Goal: Task Accomplishment & Management: Complete application form

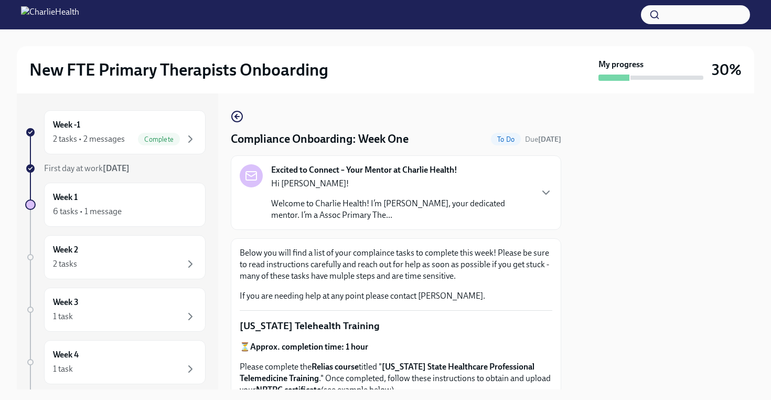
scroll to position [442, 0]
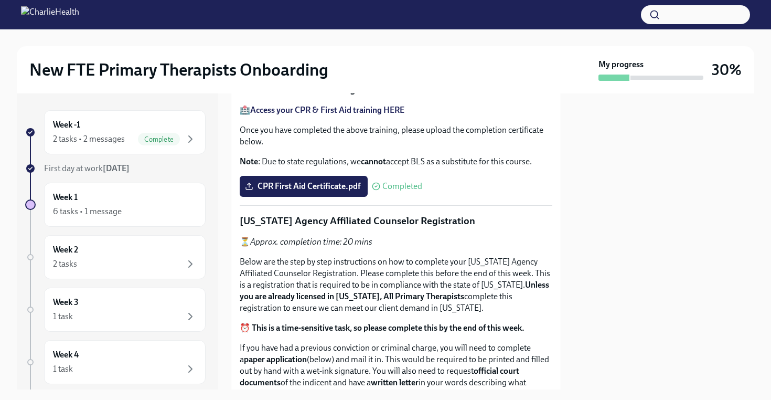
click at [373, 60] on span "Upload the [US_STATE] Telehealth Certificate" at bounding box center [334, 55] width 175 height 10
click at [0, 0] on input "Upload the [US_STATE] Telehealth Certificate" at bounding box center [0, 0] width 0 height 0
click at [646, 259] on div at bounding box center [664, 241] width 180 height 296
click at [344, 60] on span "Upload the [US_STATE] Telehealth Certificate" at bounding box center [334, 55] width 175 height 10
click at [0, 0] on input "Upload the [US_STATE] Telehealth Certificate" at bounding box center [0, 0] width 0 height 0
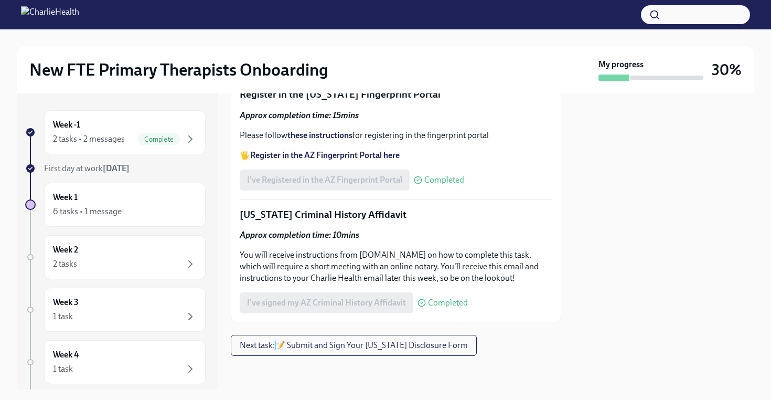
scroll to position [1537, 0]
click at [121, 204] on div "Week 1 6 tasks • 1 message" at bounding box center [125, 204] width 144 height 26
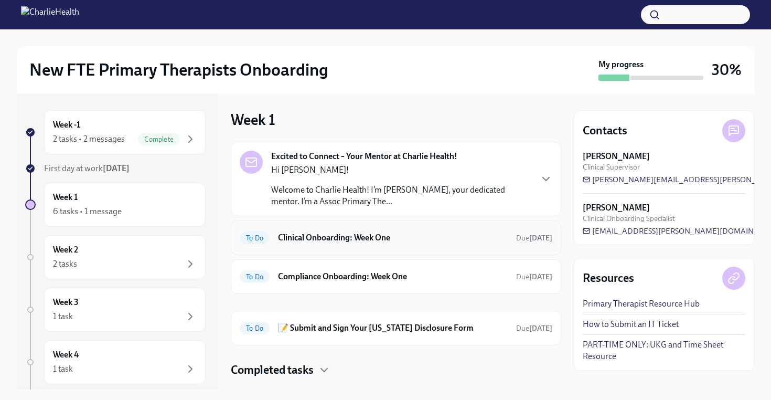
click at [382, 240] on h6 "Clinical Onboarding: Week One" at bounding box center [393, 238] width 230 height 12
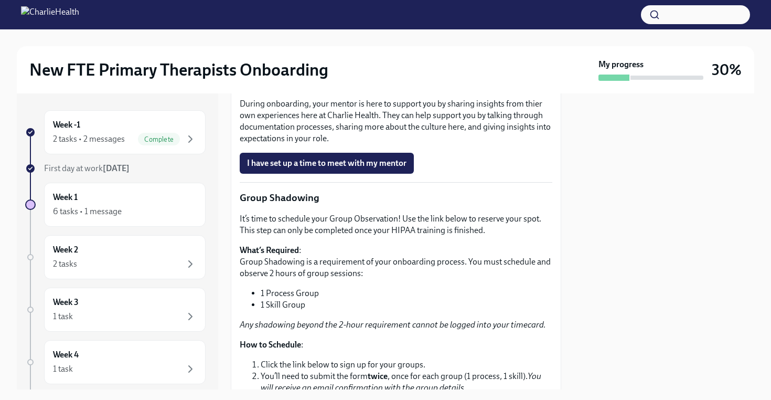
scroll to position [1253, 0]
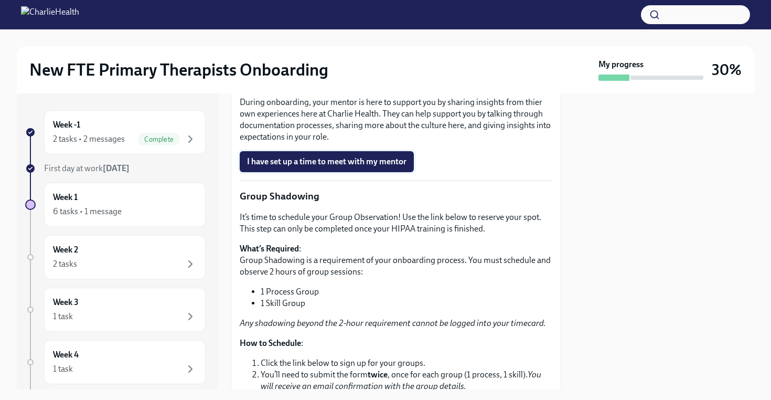
click at [353, 167] on span "I have set up a time to meet with my mentor" at bounding box center [326, 161] width 159 height 10
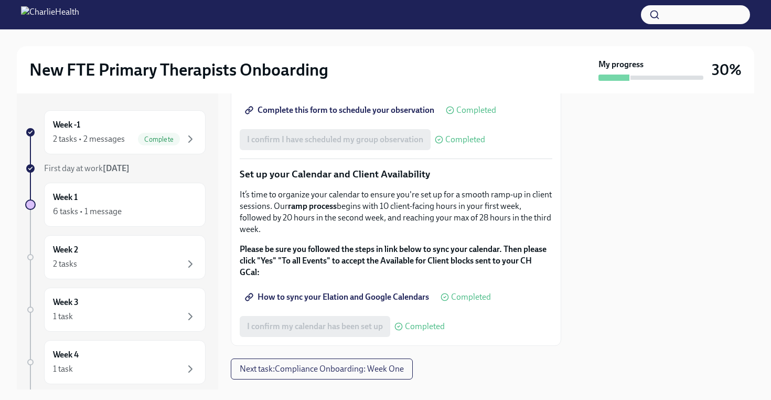
scroll to position [1749, 0]
